Goal: Task Accomplishment & Management: Manage account settings

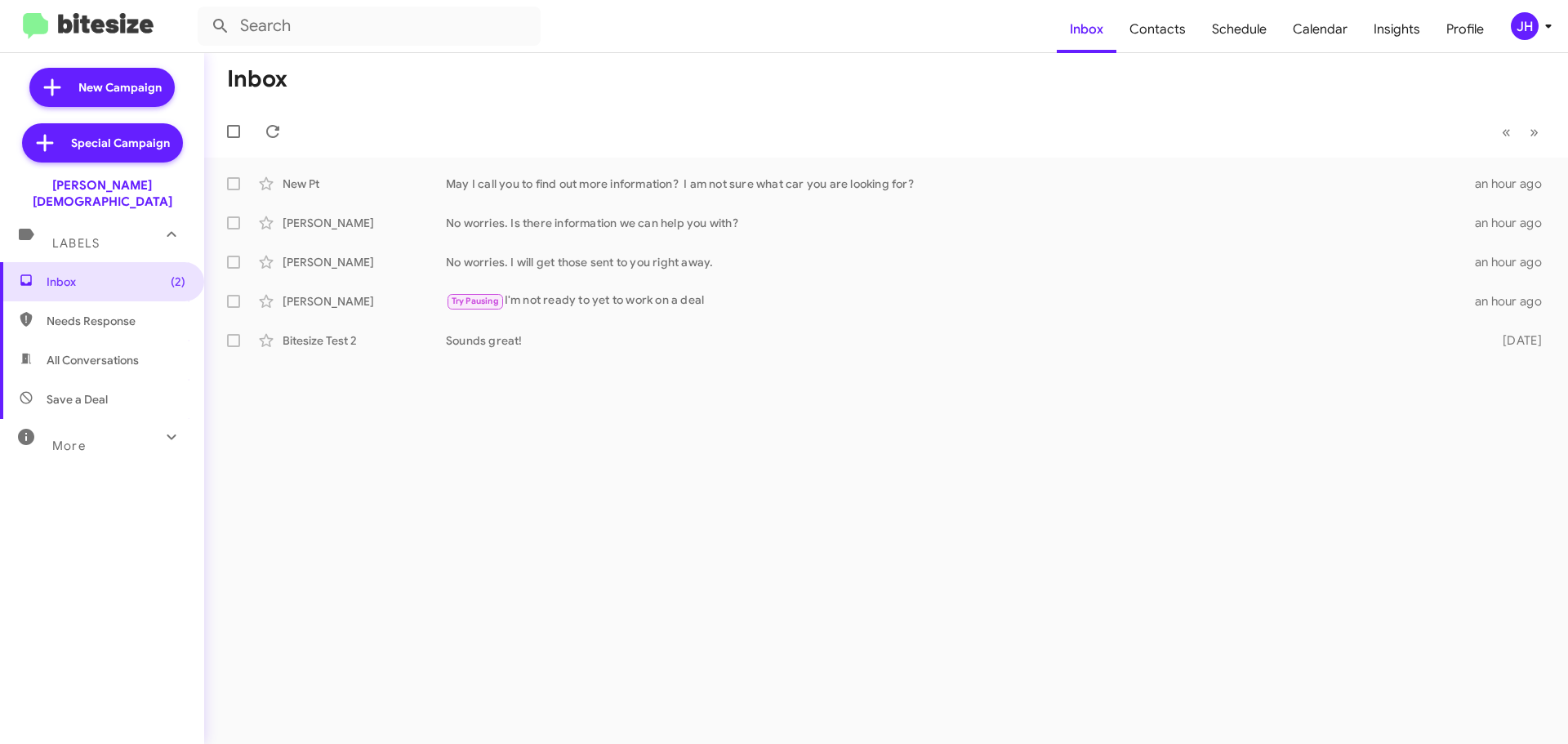
click at [1515, 31] on div "JH" at bounding box center [1525, 26] width 28 height 28
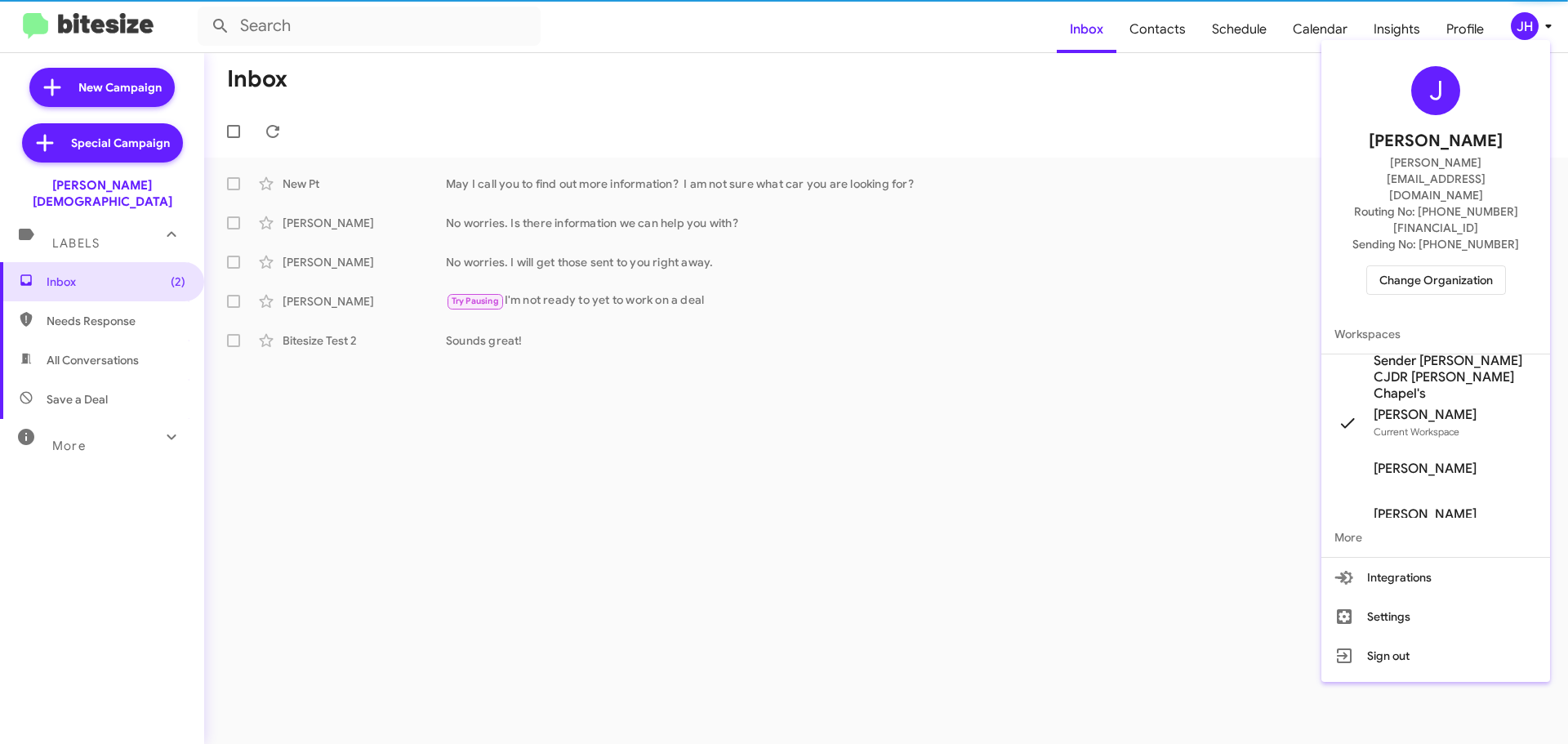
click at [1409, 267] on span "Change Organization" at bounding box center [1436, 280] width 114 height 28
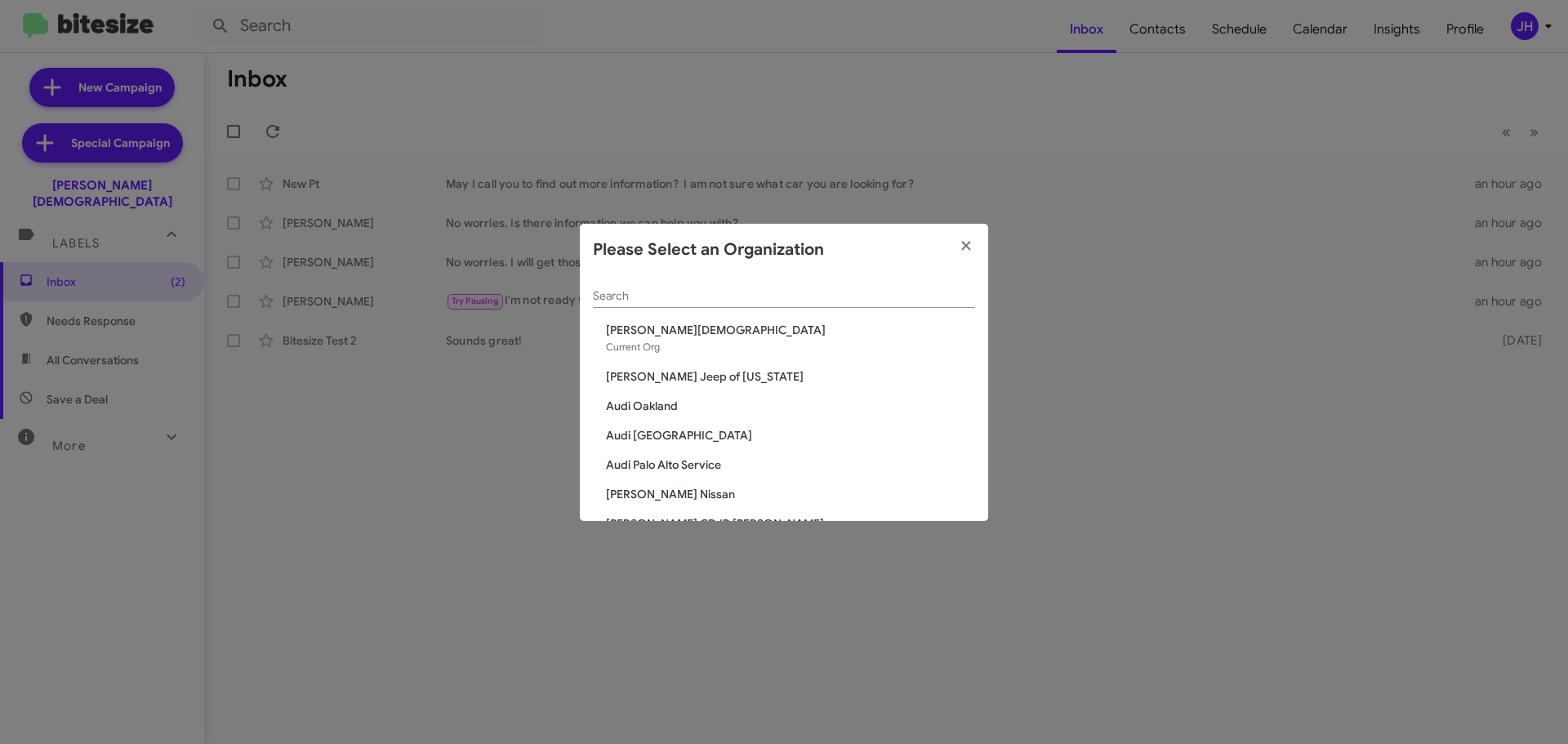
click at [626, 300] on input "Search" at bounding box center [784, 296] width 382 height 13
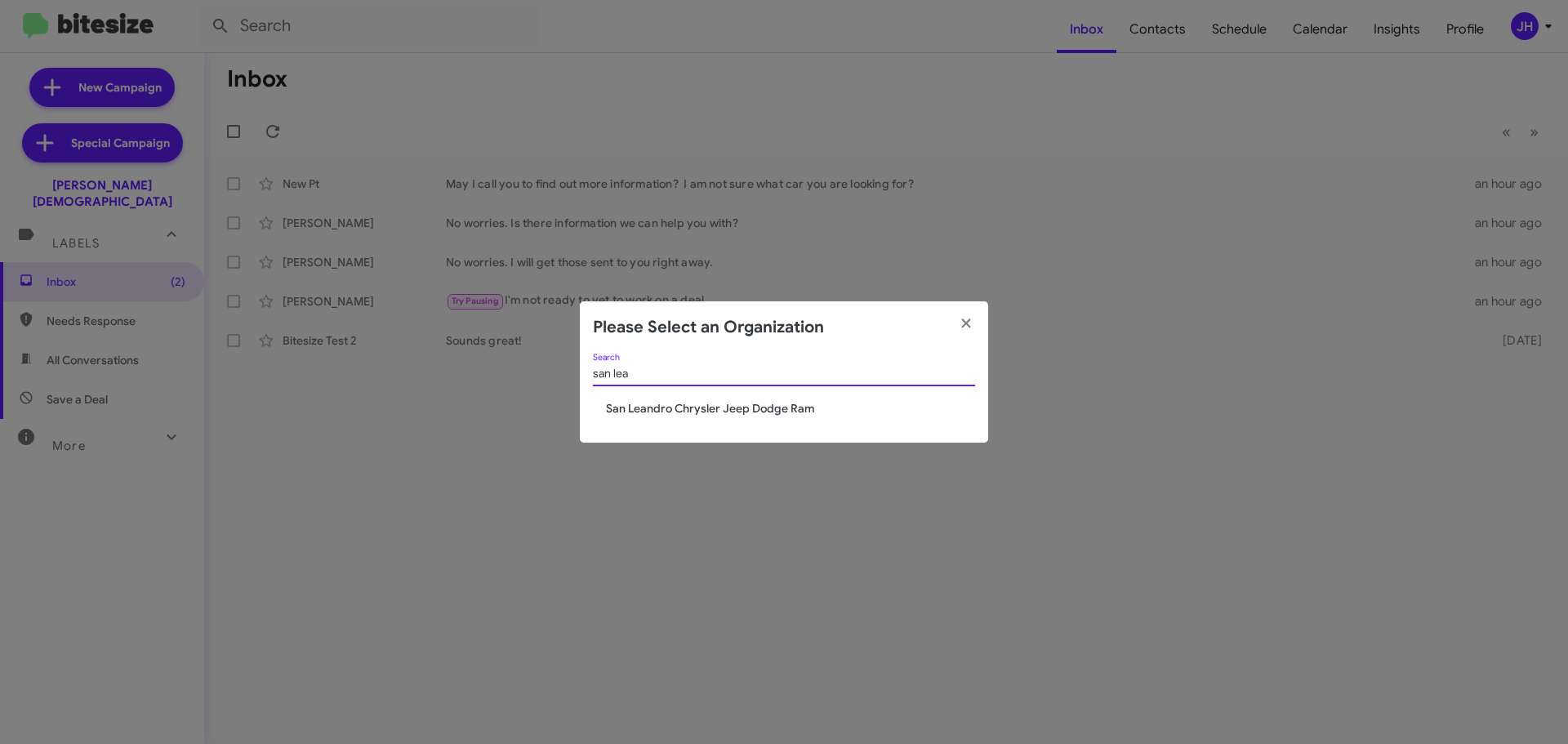
type input "san lea"
click at [665, 404] on span "San Leandro Chrysler Jeep Dodge Ram" at bounding box center [790, 408] width 369 height 16
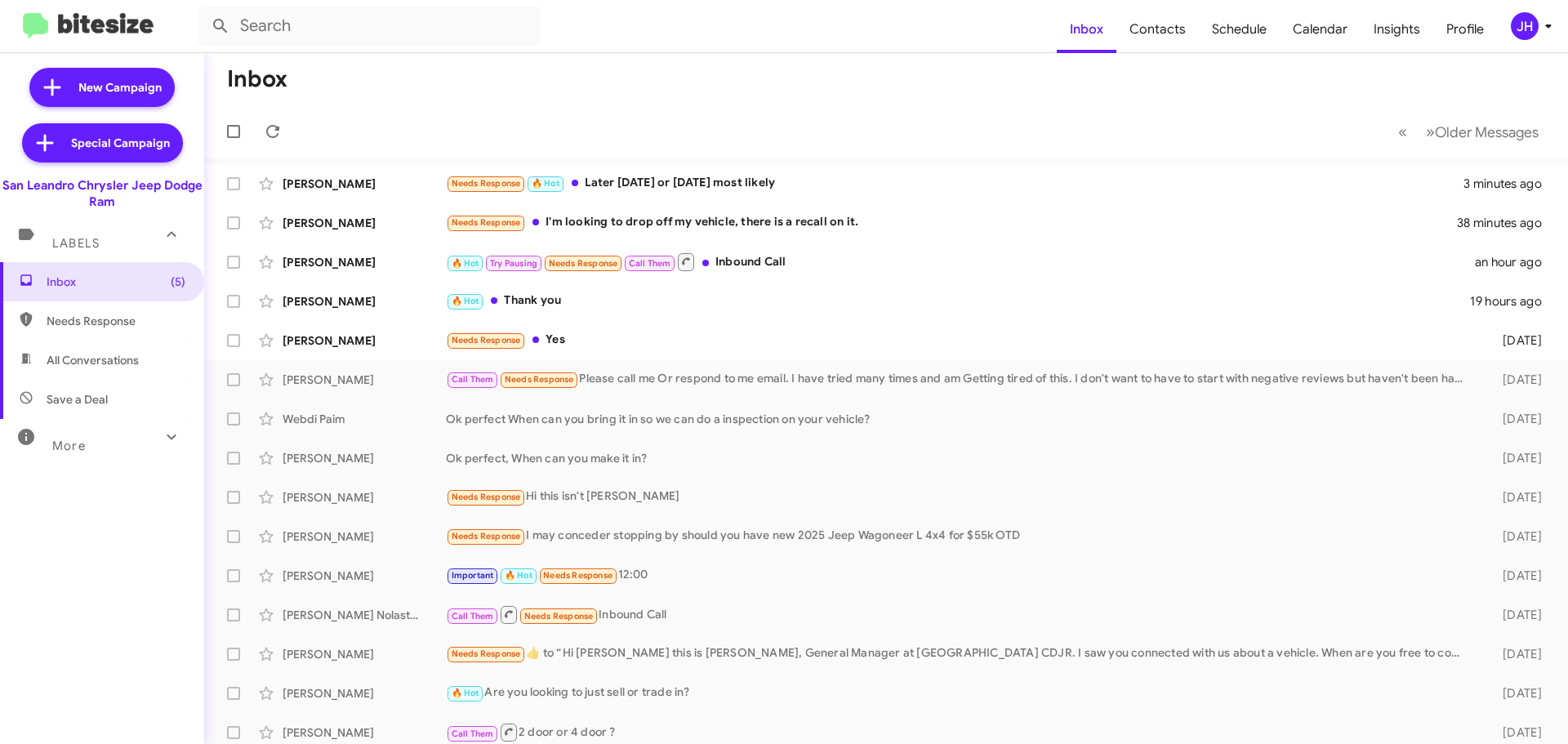
click at [1520, 23] on div "JH" at bounding box center [1525, 26] width 28 height 28
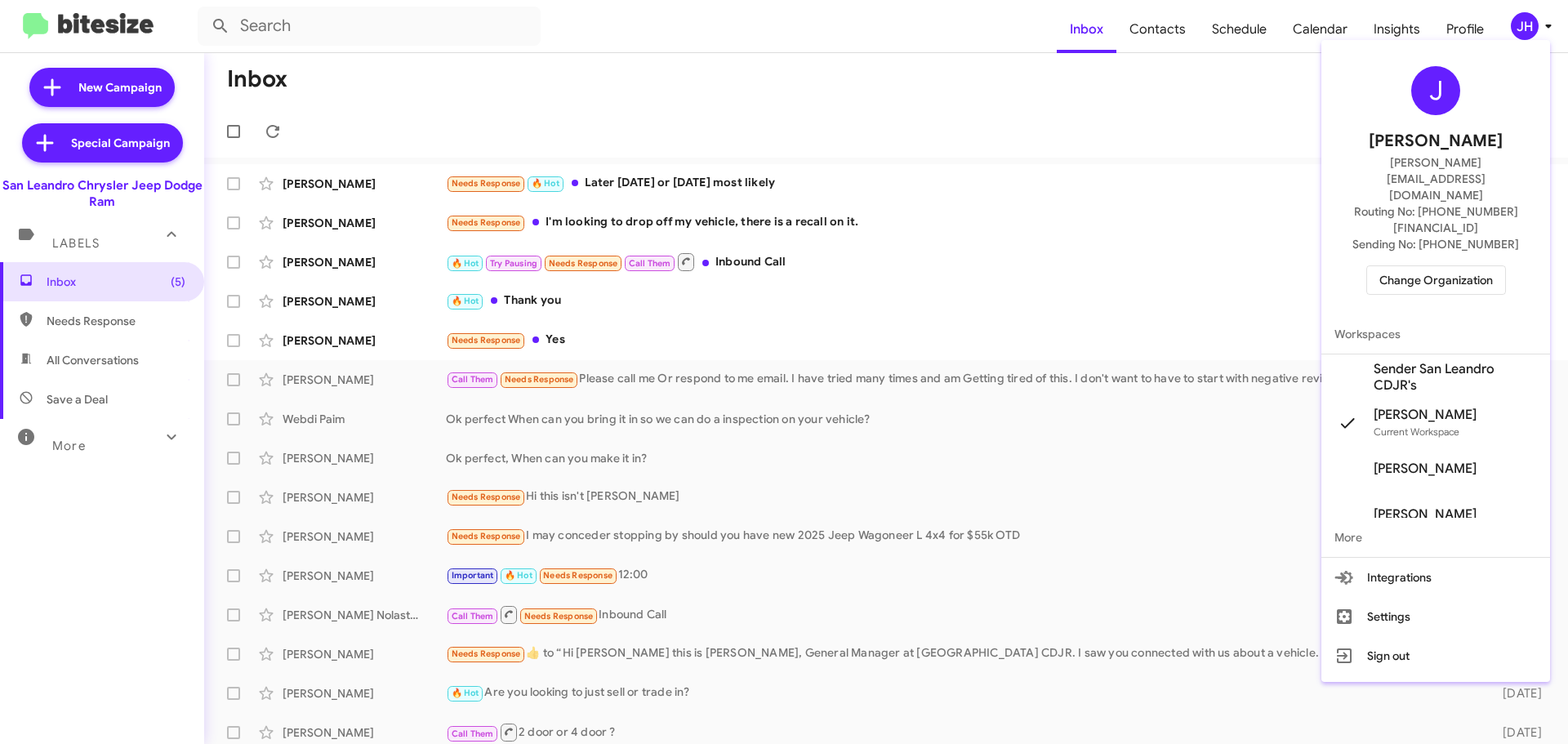
click at [1420, 361] on span "Sender San Leandro CDJR's" at bounding box center [1455, 378] width 163 height 33
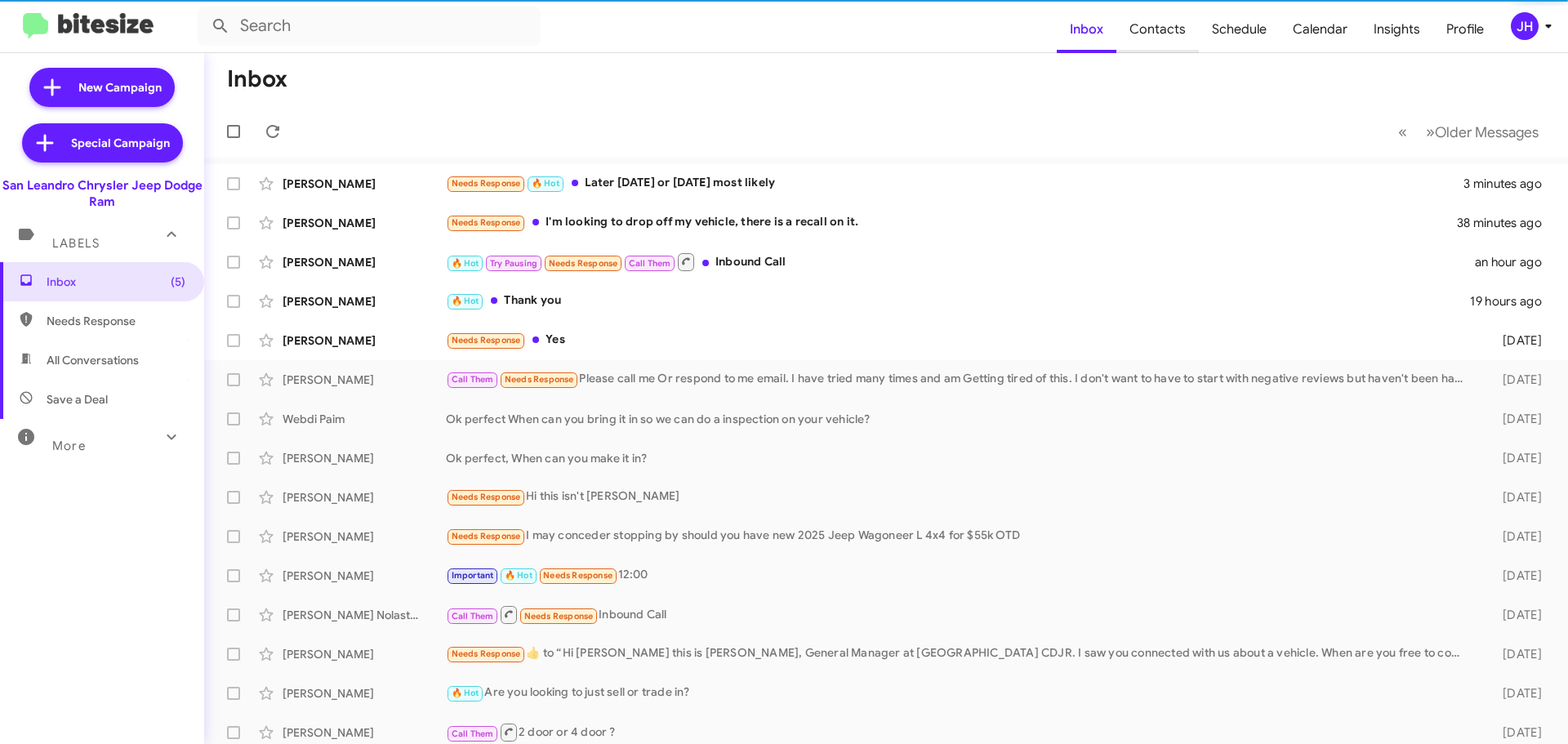
click at [1178, 35] on span "Contacts" at bounding box center [1158, 30] width 82 height 48
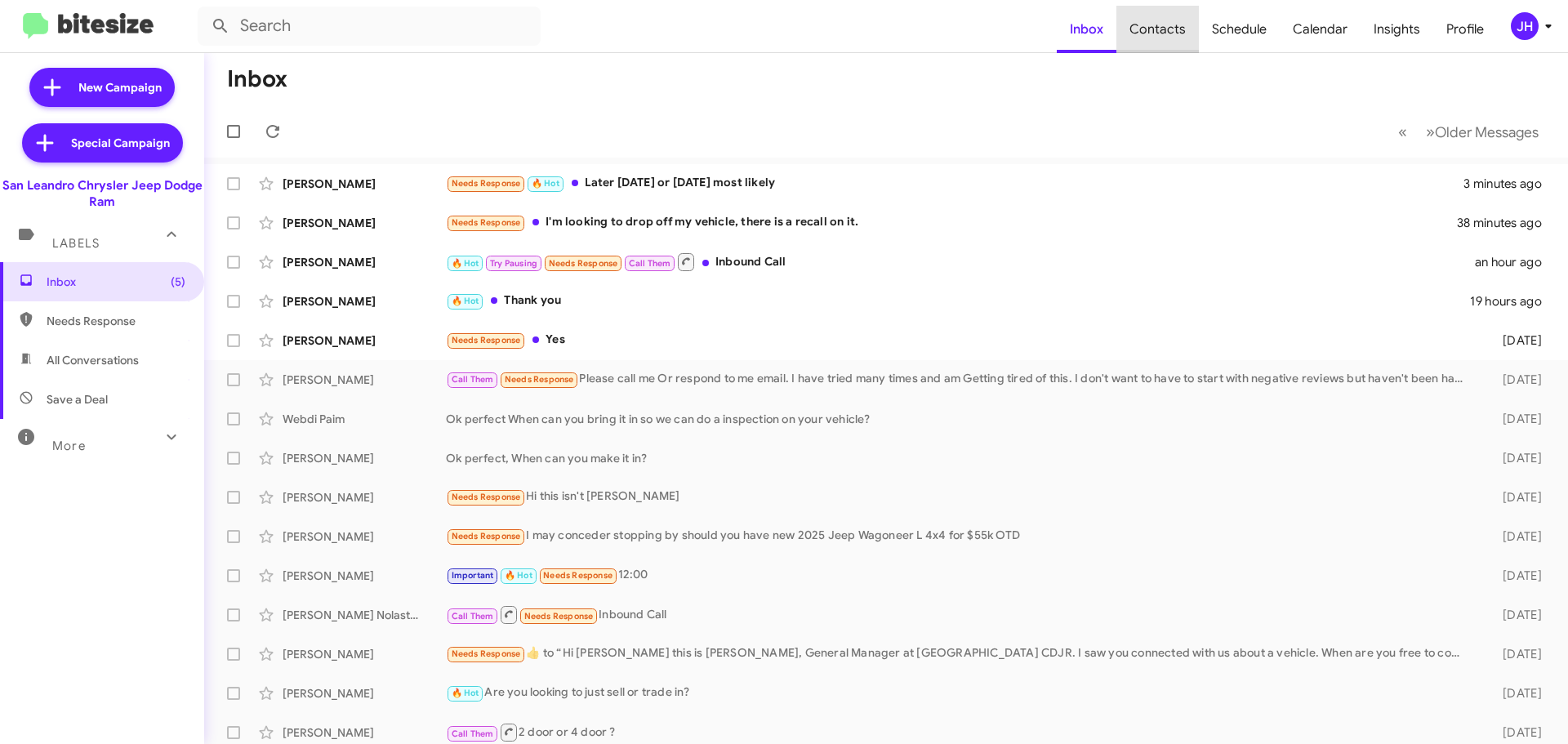
type input "in:groups"
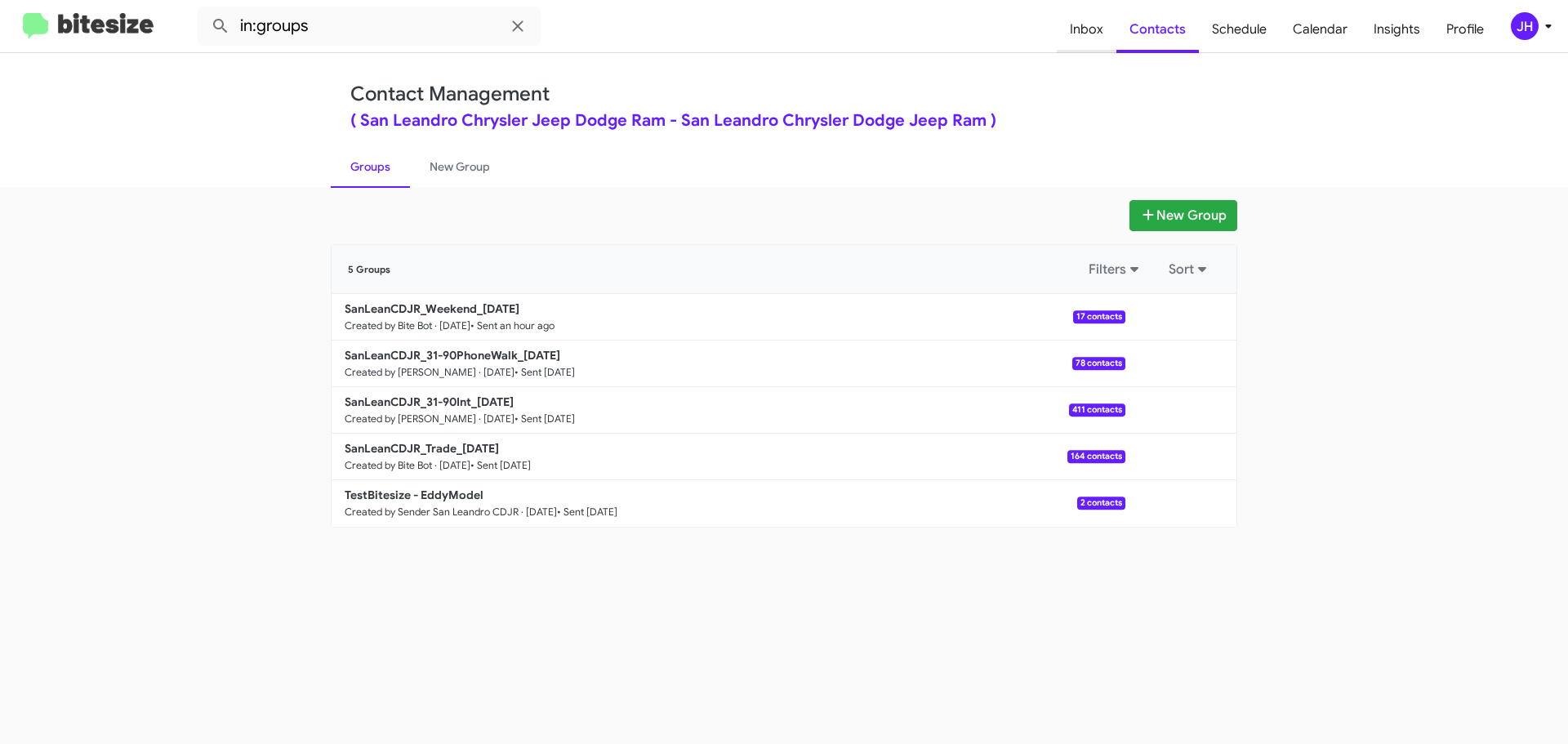
click at [1111, 29] on span "Inbox" at bounding box center [1086, 30] width 60 height 48
